Goal: Task Accomplishment & Management: Use online tool/utility

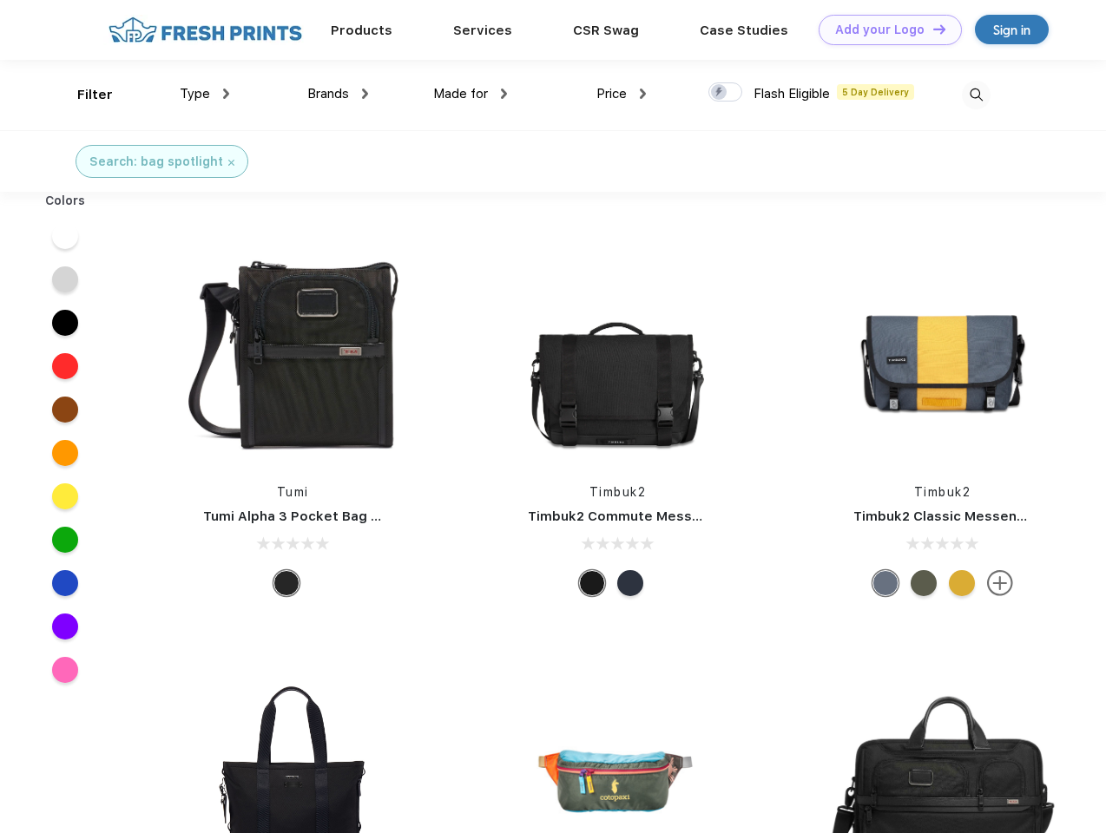
click at [884, 30] on link "Add your Logo Design Tool" at bounding box center [890, 30] width 143 height 30
click at [0, 0] on div "Design Tool" at bounding box center [0, 0] width 0 height 0
click at [931, 29] on link "Add your Logo Design Tool" at bounding box center [890, 30] width 143 height 30
click at [83, 95] on div "Filter" at bounding box center [95, 95] width 36 height 20
click at [205, 94] on span "Type" at bounding box center [195, 94] width 30 height 16
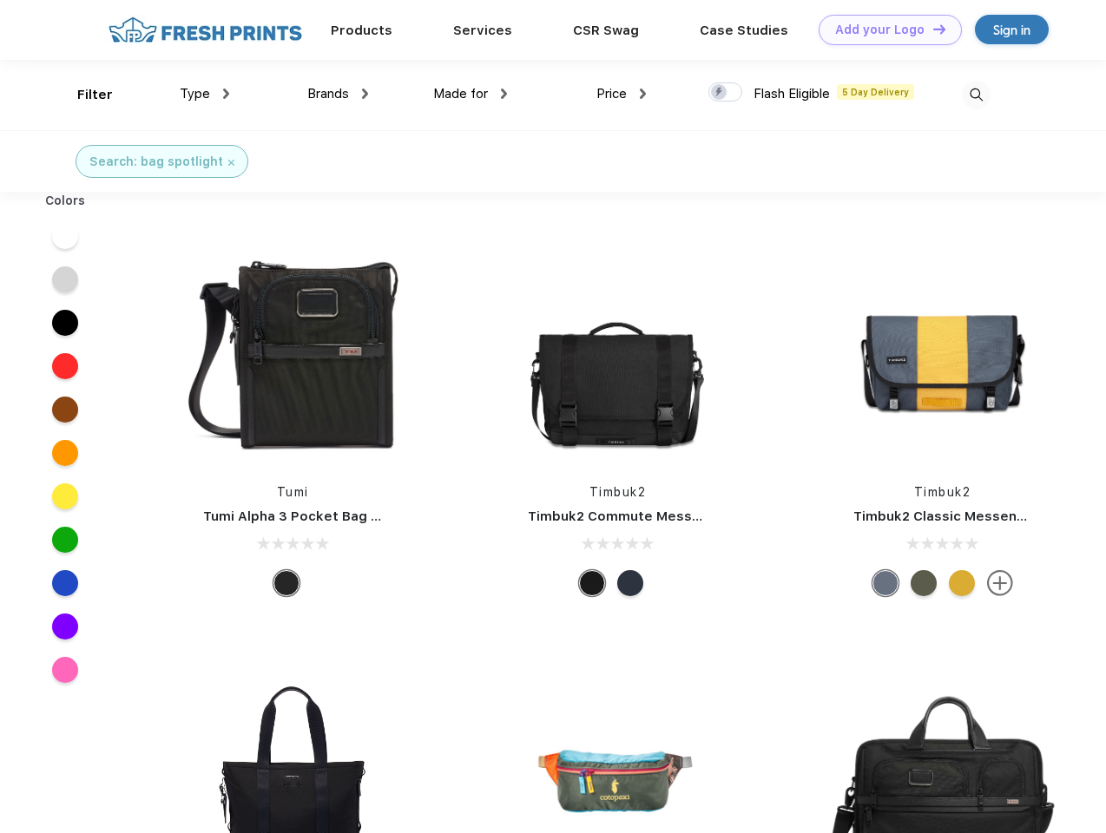
click at [338, 94] on span "Brands" at bounding box center [328, 94] width 42 height 16
click at [470, 94] on span "Made for" at bounding box center [460, 94] width 55 height 16
click at [622, 94] on span "Price" at bounding box center [611, 94] width 30 height 16
click at [726, 93] on div at bounding box center [725, 91] width 34 height 19
click at [720, 93] on input "checkbox" at bounding box center [713, 87] width 11 height 11
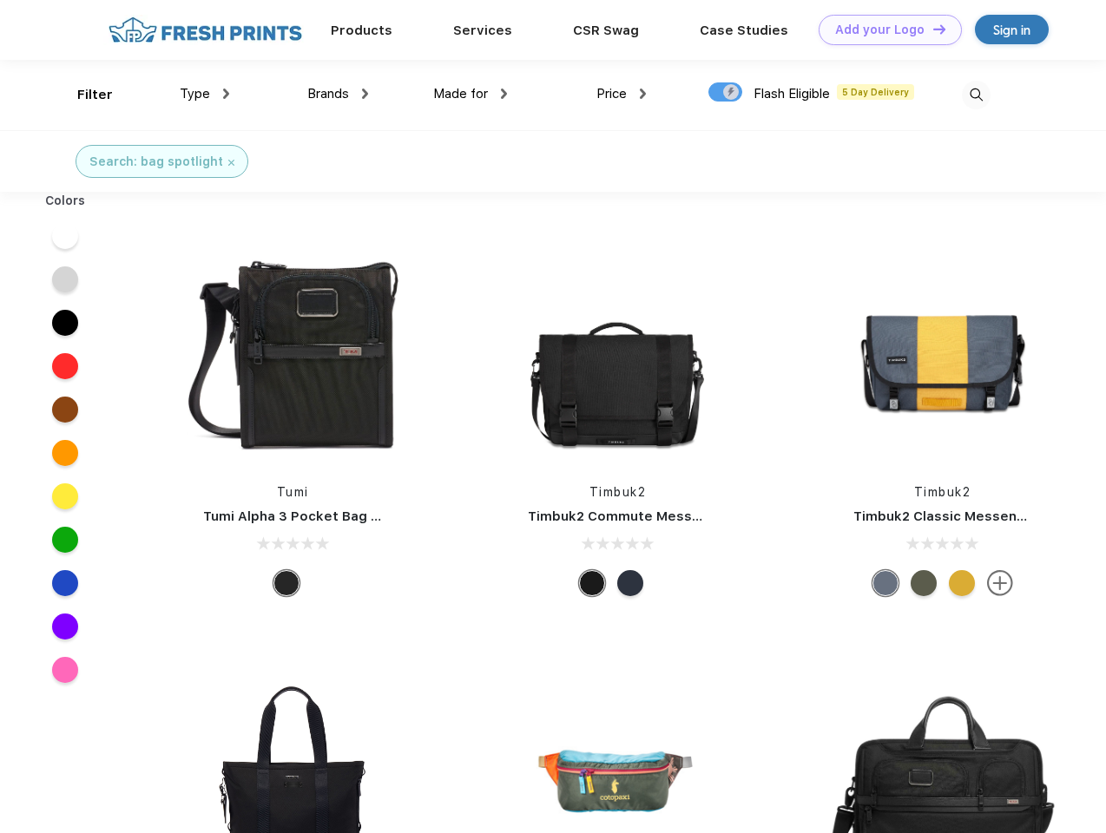
click at [976, 95] on img at bounding box center [976, 95] width 29 height 29
